Goal: Understand process/instructions: Learn how to perform a task or action

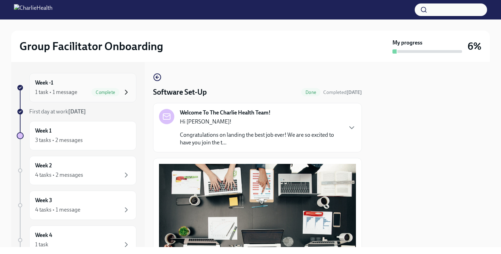
click at [128, 93] on icon "button" at bounding box center [126, 92] width 8 height 8
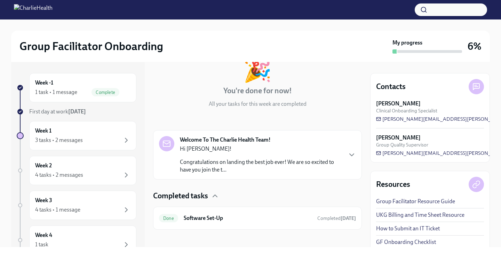
scroll to position [49, 0]
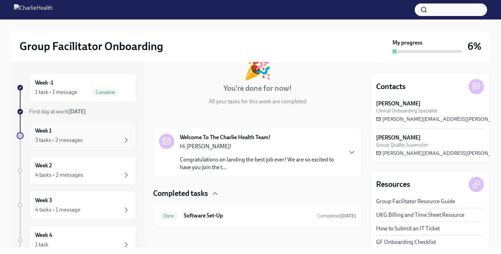
click at [91, 133] on div "Week 1 3 tasks • 2 messages" at bounding box center [82, 135] width 95 height 17
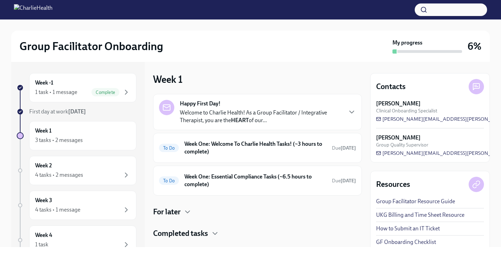
click at [332, 112] on p "Welcome to Charlie Health! As a Group Facilitator / Integrative Therapist, you …" at bounding box center [261, 116] width 162 height 15
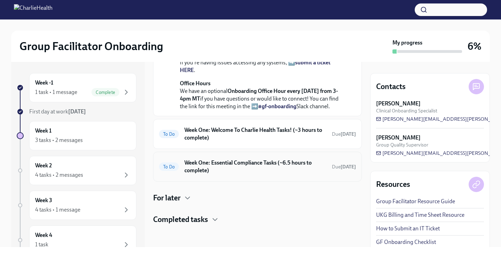
scroll to position [326, 0]
click at [219, 135] on h6 "Week One: Welcome To Charlie Health Tasks! (~3 hours to complete)" at bounding box center [255, 133] width 142 height 15
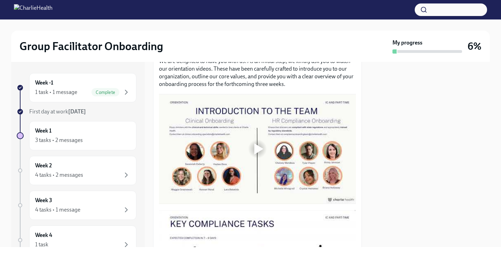
scroll to position [366, 0]
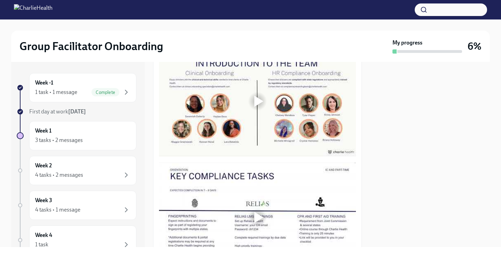
click at [258, 101] on div at bounding box center [258, 101] width 9 height 11
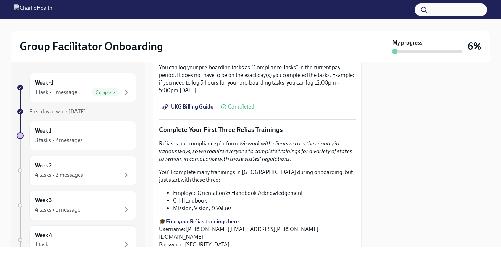
scroll to position [682, 0]
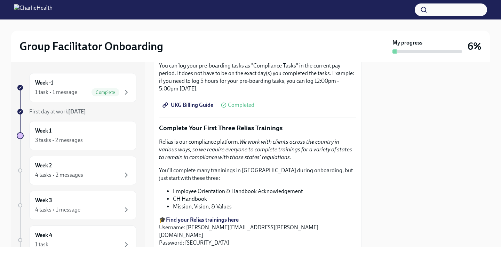
click at [200, 107] on span "UKG Billing Guide" at bounding box center [188, 105] width 49 height 7
click at [194, 104] on span "UKG Billing Guide" at bounding box center [188, 105] width 49 height 7
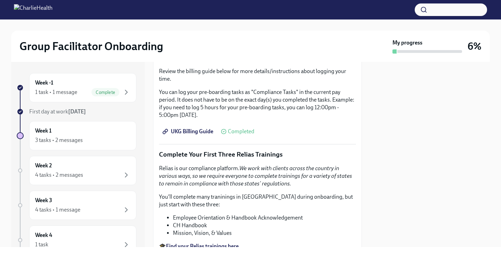
scroll to position [634, 0]
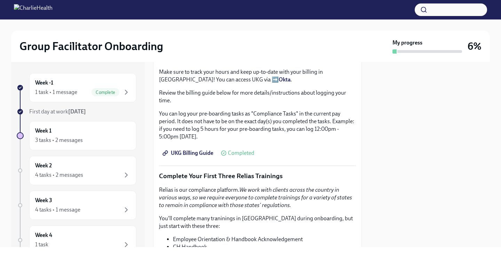
click at [183, 154] on span "UKG Billing Guide" at bounding box center [188, 153] width 49 height 7
click at [22, 13] on img at bounding box center [33, 9] width 39 height 11
click at [45, 13] on img at bounding box center [33, 9] width 39 height 11
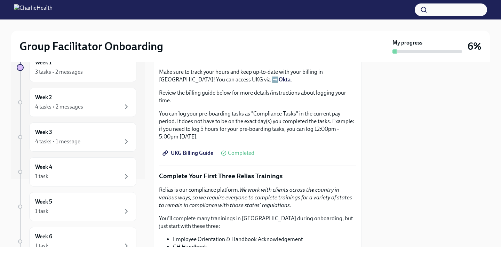
scroll to position [83, 0]
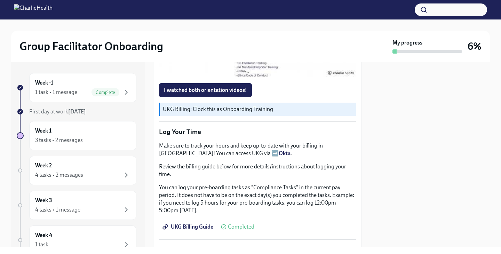
scroll to position [561, 0]
click at [206, 111] on p "UKG Billing: Clock this as Onboarding Training" at bounding box center [258, 109] width 190 height 8
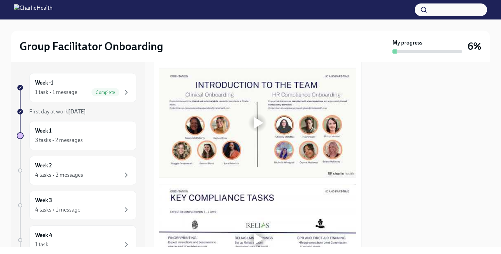
scroll to position [346, 0]
